Goal: Complete application form

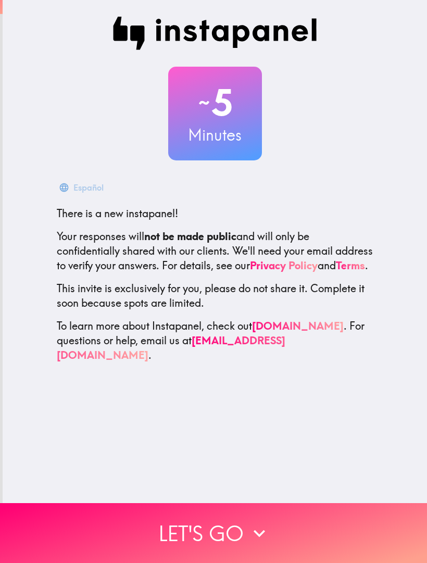
click at [219, 124] on h3 "Minutes" at bounding box center [215, 135] width 94 height 22
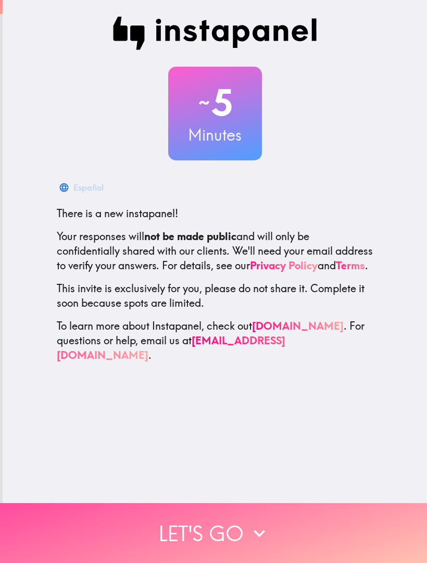
click at [241, 538] on button "Let's go" at bounding box center [213, 533] width 427 height 60
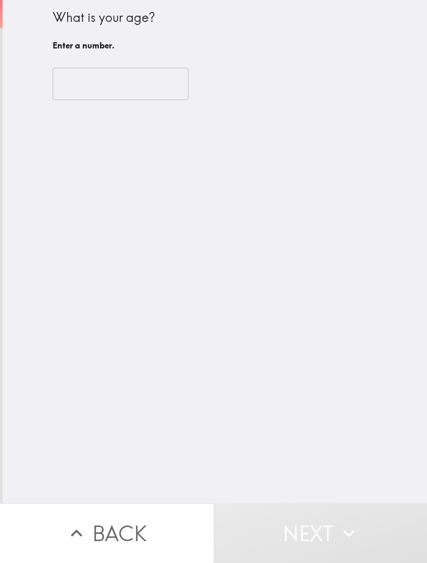
click at [140, 91] on input "number" at bounding box center [121, 84] width 136 height 32
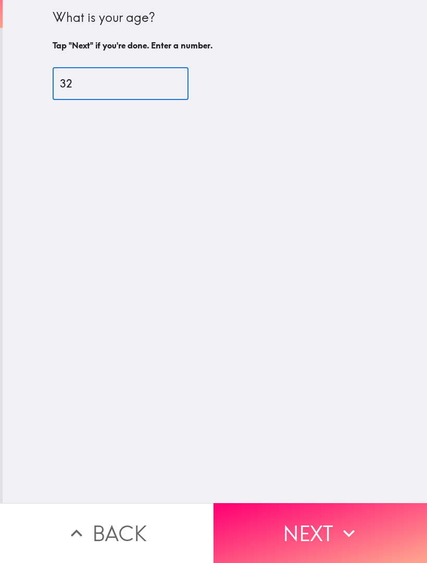
type input "32"
click at [282, 325] on div "What is your age? Tap "Next" if you're done. Enter a number. 32 ​" at bounding box center [215, 251] width 425 height 503
click at [291, 528] on button "Next" at bounding box center [321, 533] width 214 height 60
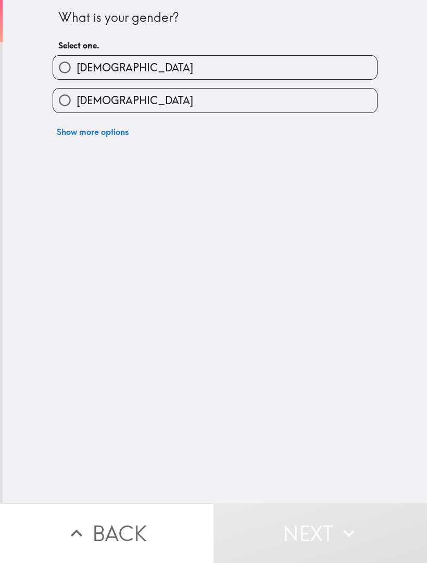
click at [301, 105] on label "[DEMOGRAPHIC_DATA]" at bounding box center [215, 100] width 324 height 23
click at [77, 105] on input "[DEMOGRAPHIC_DATA]" at bounding box center [64, 100] width 23 height 23
radio input "true"
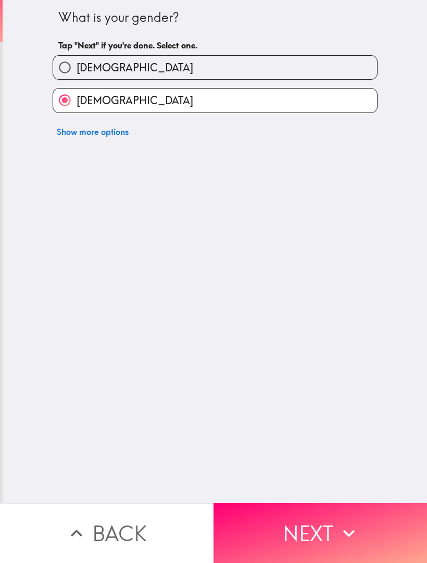
click at [313, 530] on button "Next" at bounding box center [321, 533] width 214 height 60
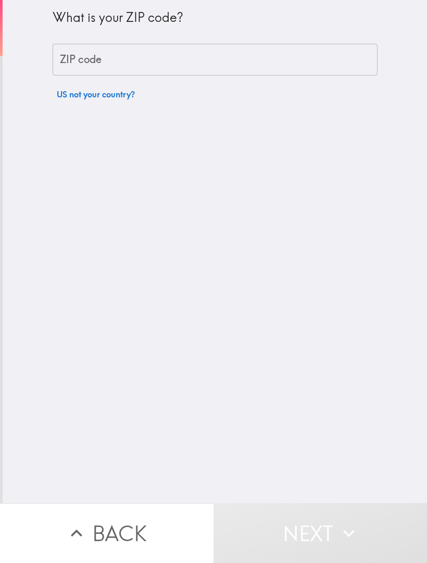
click at [281, 60] on input "ZIP code" at bounding box center [215, 60] width 325 height 32
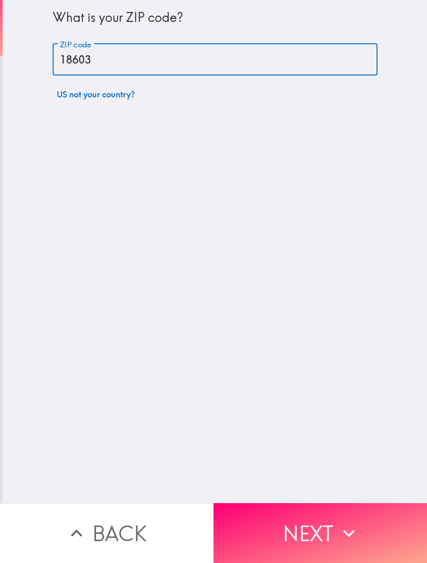
type input "18603"
click at [251, 285] on div "What is your ZIP code? ZIP code 18603 ZIP code US not your country?" at bounding box center [215, 251] width 425 height 503
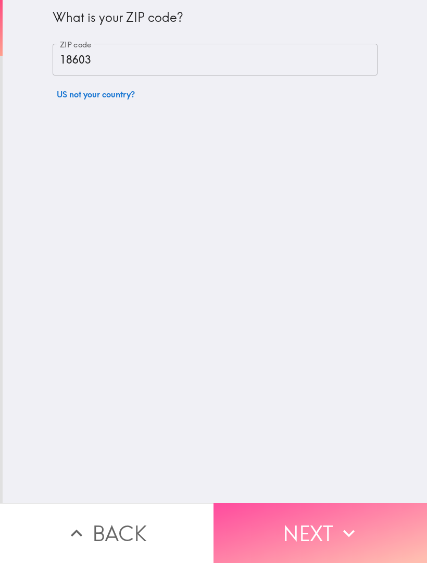
click at [309, 519] on button "Next" at bounding box center [321, 533] width 214 height 60
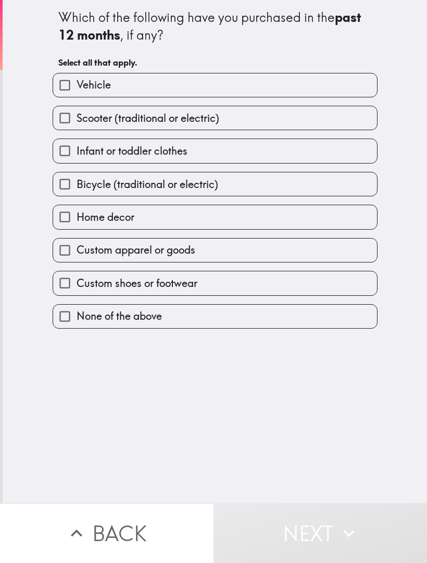
click at [316, 86] on label "Vehicle" at bounding box center [215, 84] width 324 height 23
click at [77, 86] on input "Vehicle" at bounding box center [64, 84] width 23 height 23
checkbox input "true"
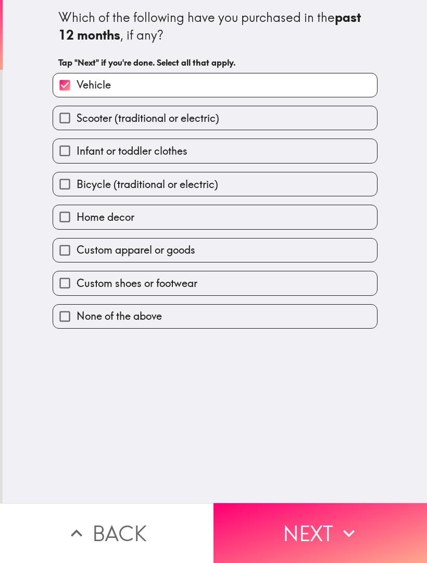
click at [234, 223] on label "Home decor" at bounding box center [215, 216] width 324 height 23
click at [77, 223] on input "Home decor" at bounding box center [64, 216] width 23 height 23
checkbox input "true"
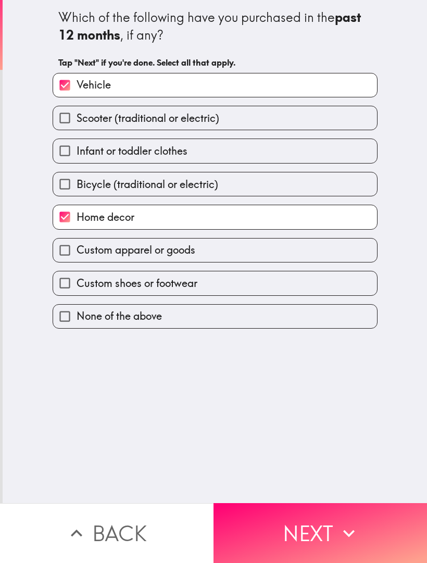
click at [240, 252] on label "Custom apparel or goods" at bounding box center [215, 250] width 324 height 23
click at [77, 252] on input "Custom apparel or goods" at bounding box center [64, 250] width 23 height 23
checkbox input "true"
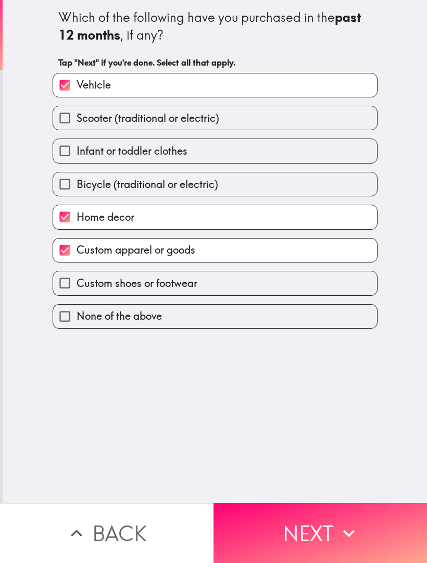
click at [271, 155] on label "Infant or toddler clothes" at bounding box center [215, 150] width 324 height 23
click at [77, 155] on input "Infant or toddler clothes" at bounding box center [64, 150] width 23 height 23
checkbox input "true"
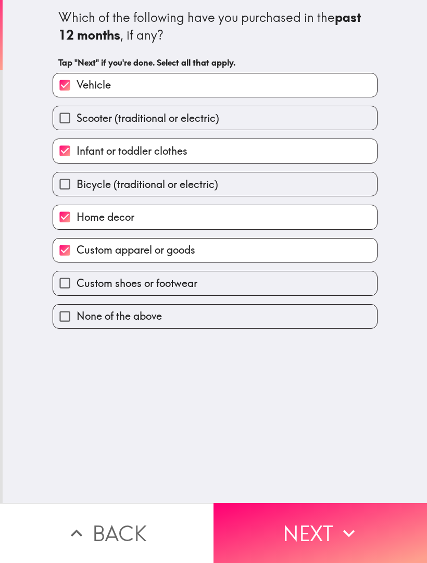
click at [255, 280] on label "Custom shoes or footwear" at bounding box center [215, 282] width 324 height 23
click at [77, 280] on input "Custom shoes or footwear" at bounding box center [64, 282] width 23 height 23
checkbox input "true"
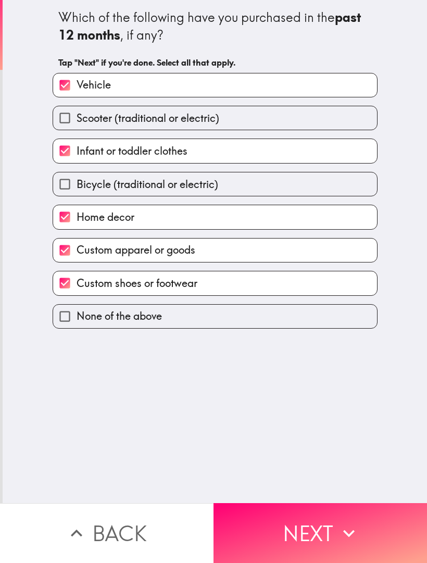
click at [305, 518] on button "Next" at bounding box center [321, 533] width 214 height 60
